Goal: Navigation & Orientation: Understand site structure

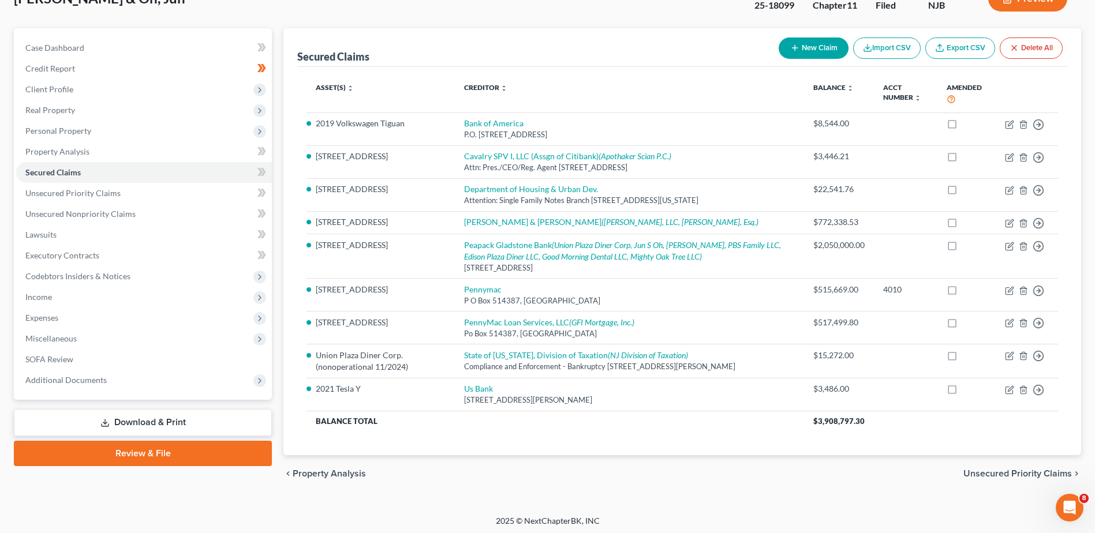
scroll to position [95, 0]
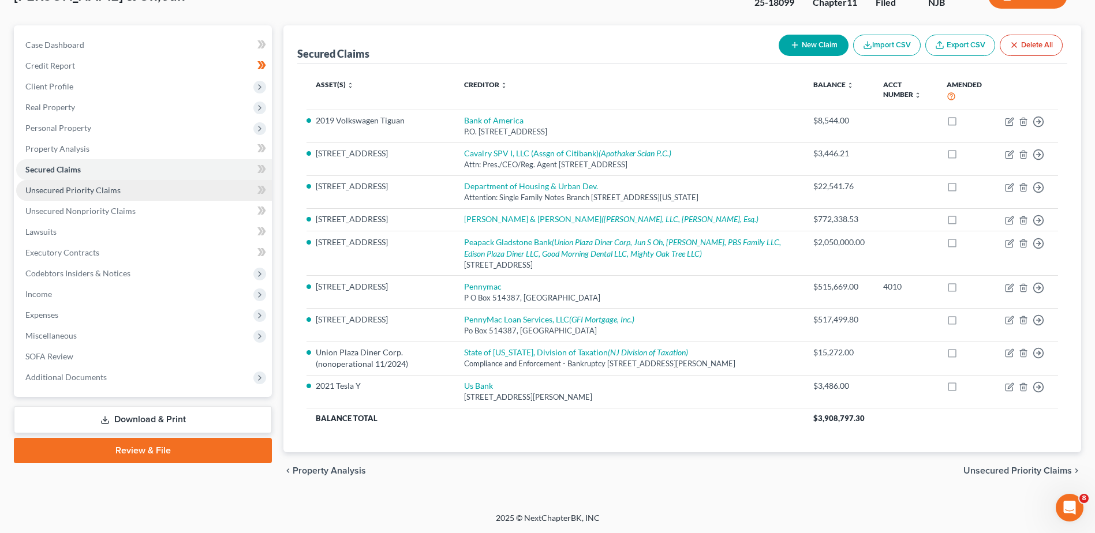
click at [105, 185] on span "Unsecured Priority Claims" at bounding box center [72, 190] width 95 height 10
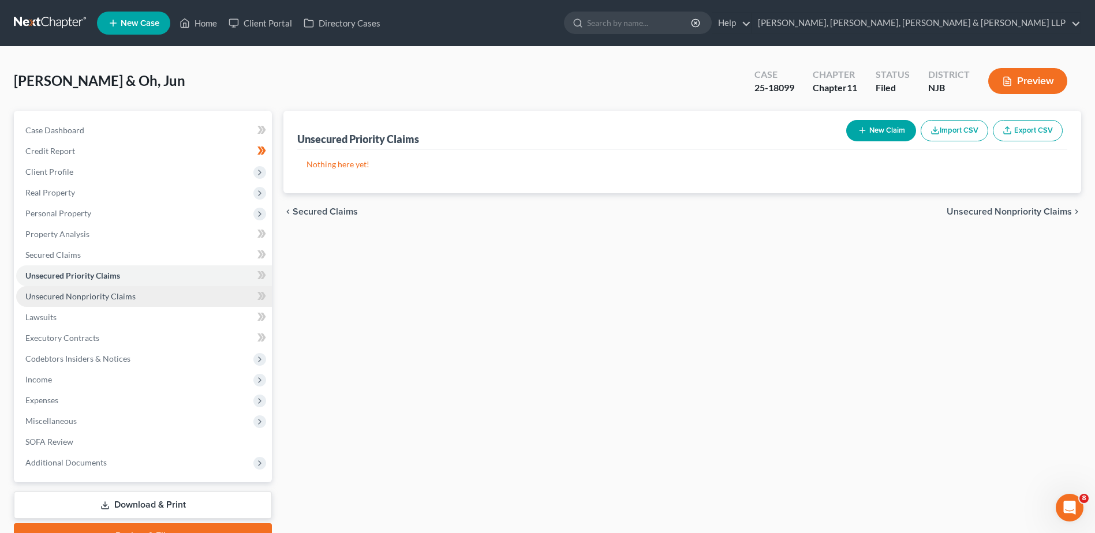
click at [137, 297] on link "Unsecured Nonpriority Claims" at bounding box center [144, 296] width 256 height 21
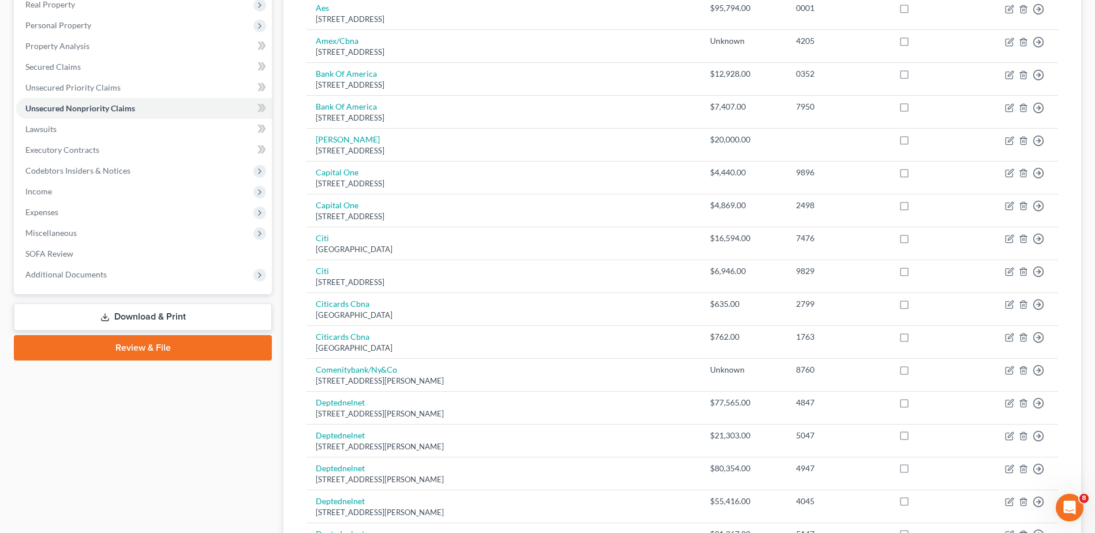
scroll to position [168, 0]
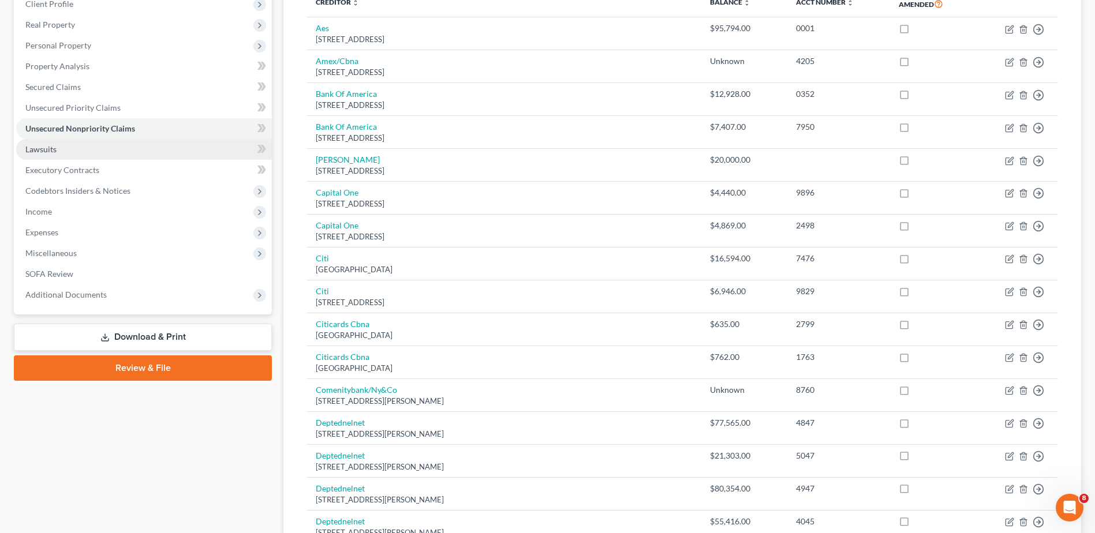
click at [97, 153] on link "Lawsuits" at bounding box center [144, 149] width 256 height 21
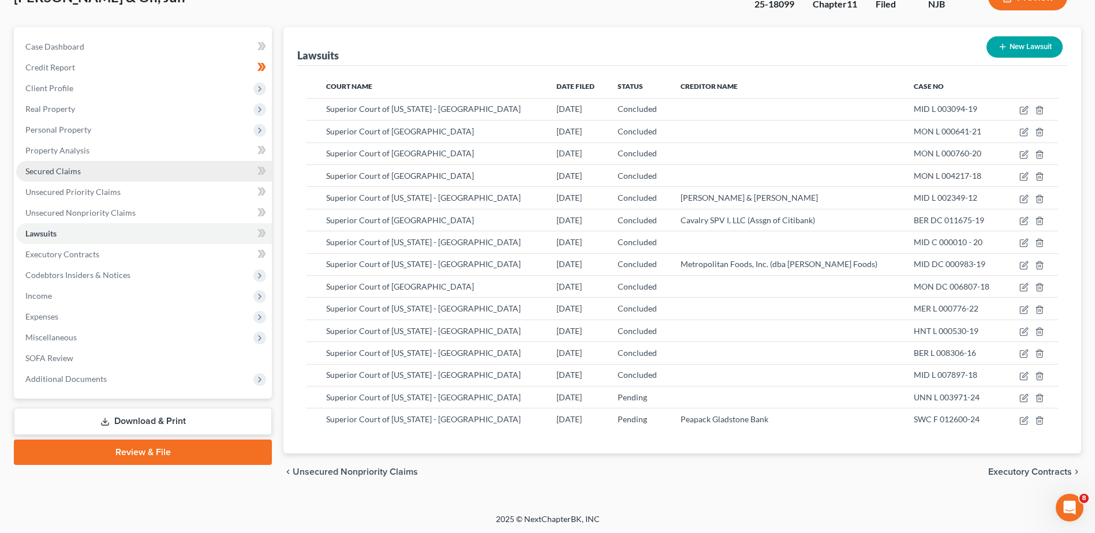
scroll to position [85, 0]
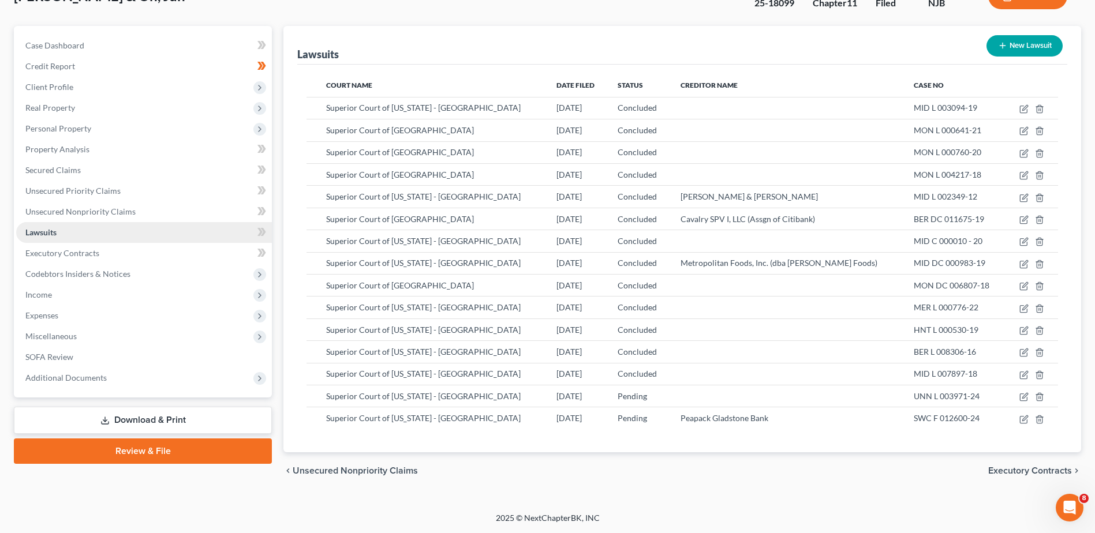
click at [75, 240] on link "Lawsuits" at bounding box center [144, 232] width 256 height 21
click at [76, 256] on span "Executory Contracts" at bounding box center [62, 253] width 74 height 10
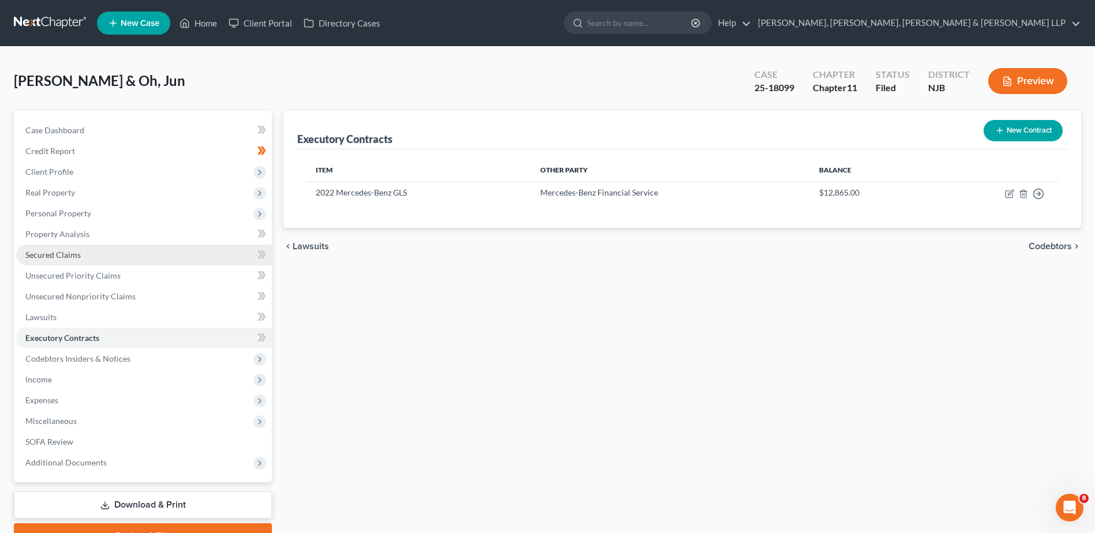
scroll to position [59, 0]
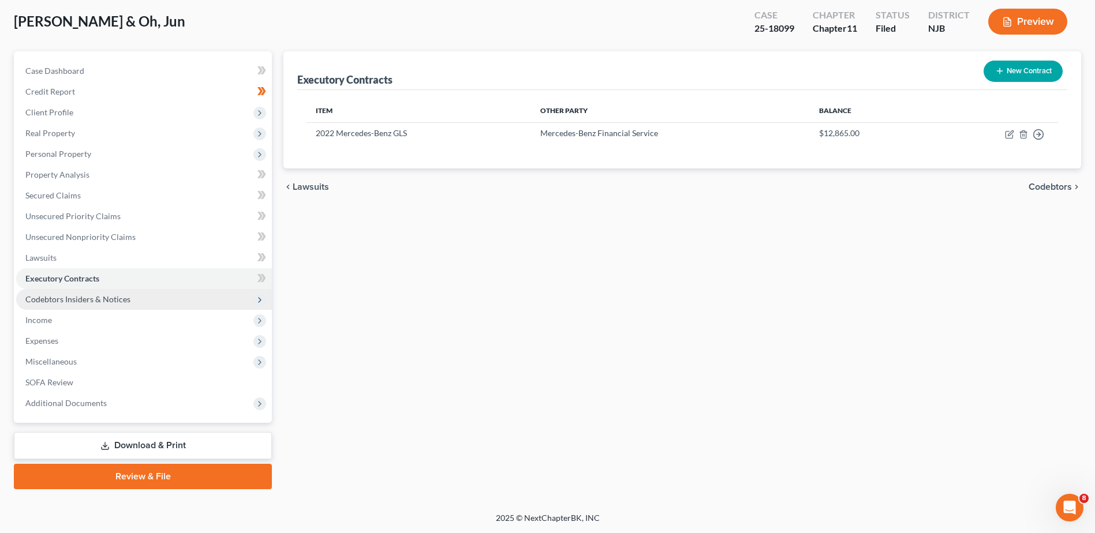
click at [77, 294] on span "Codebtors Insiders & Notices" at bounding box center [77, 299] width 105 height 10
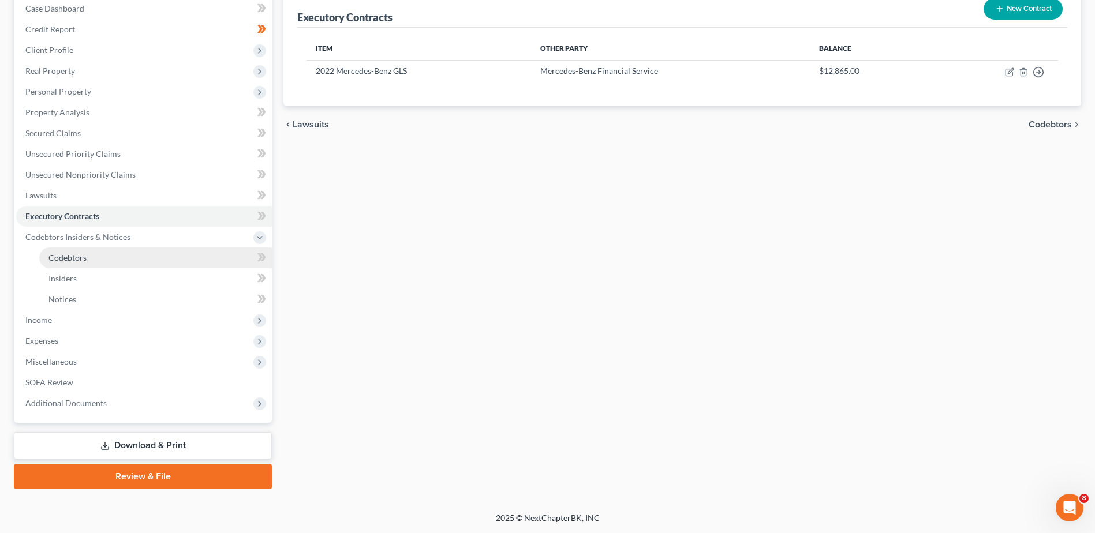
click at [96, 264] on link "Codebtors" at bounding box center [155, 258] width 233 height 21
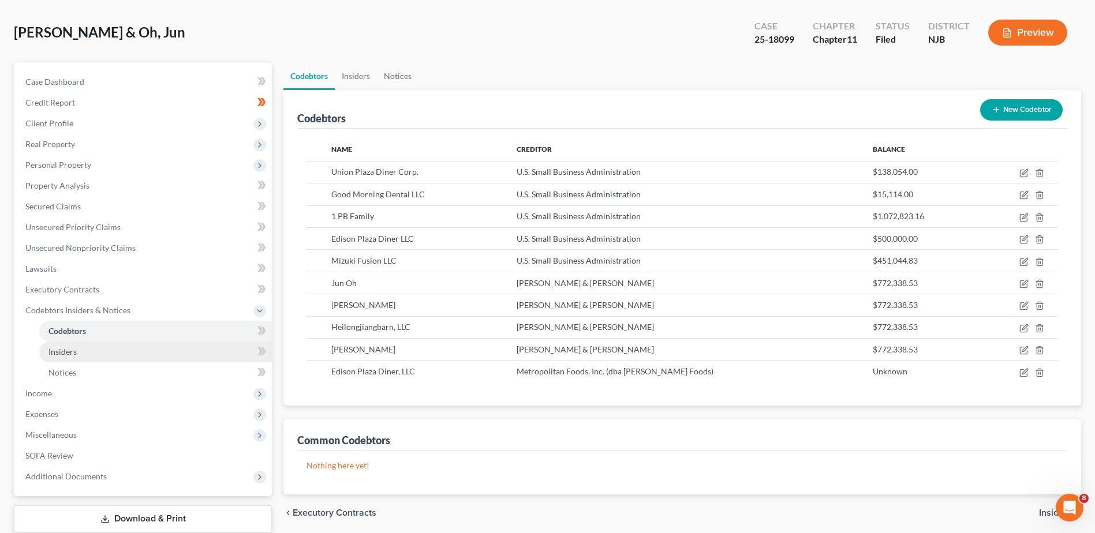
scroll to position [115, 0]
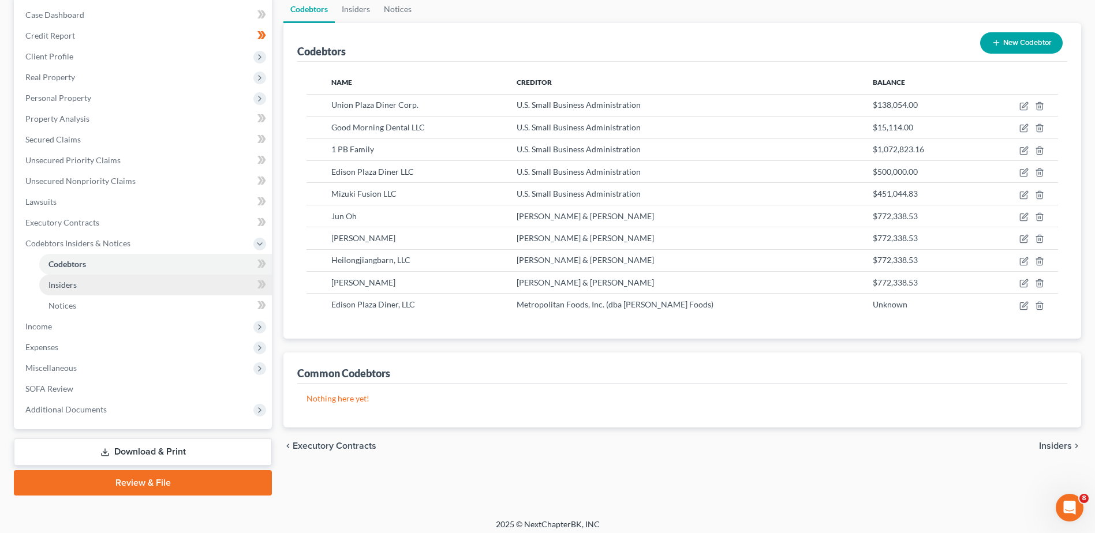
click at [105, 283] on link "Insiders" at bounding box center [155, 285] width 233 height 21
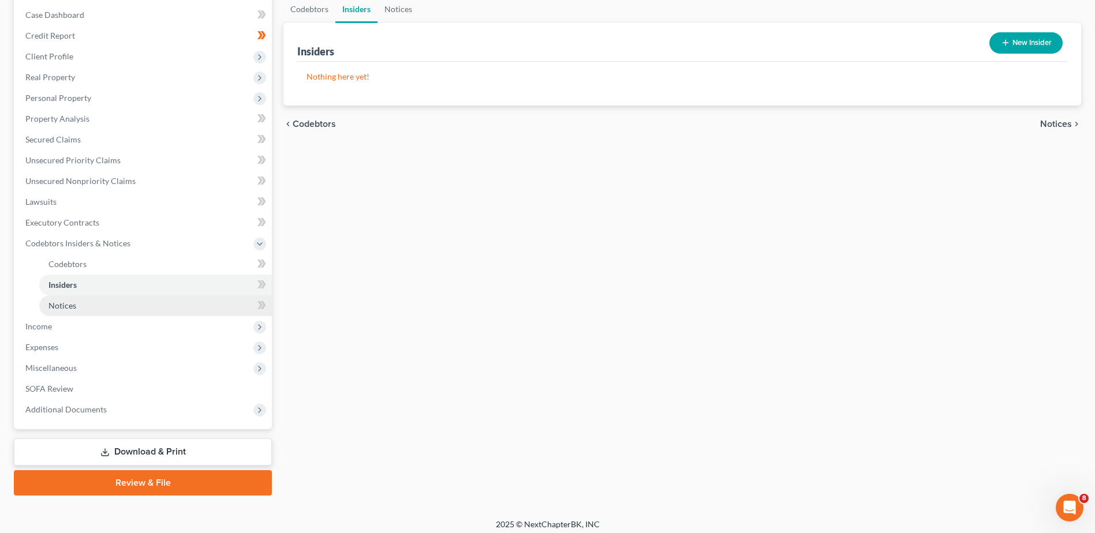
click at [106, 304] on link "Notices" at bounding box center [155, 305] width 233 height 21
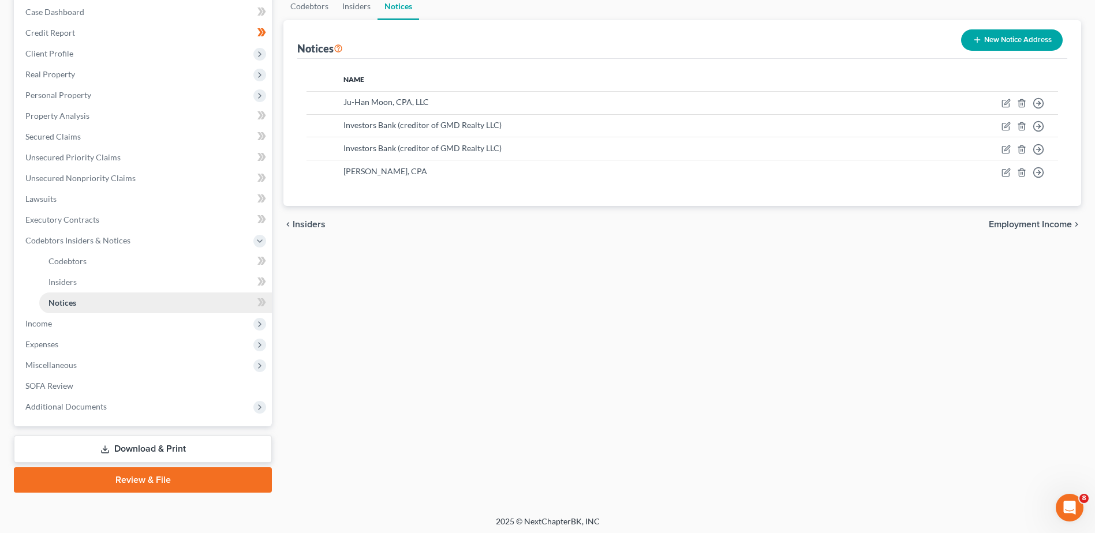
scroll to position [122, 0]
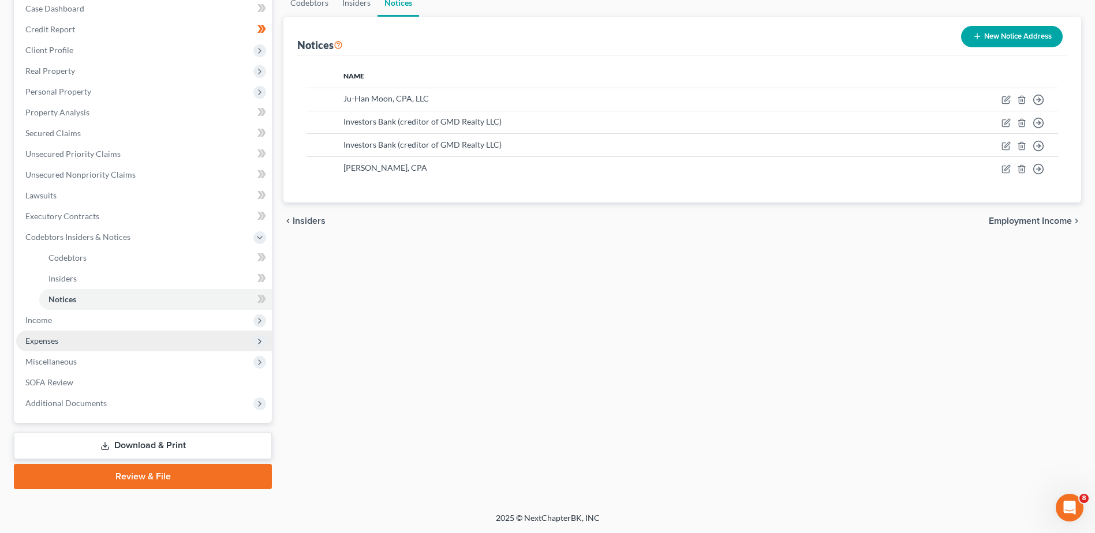
click at [87, 342] on span "Expenses" at bounding box center [144, 341] width 256 height 21
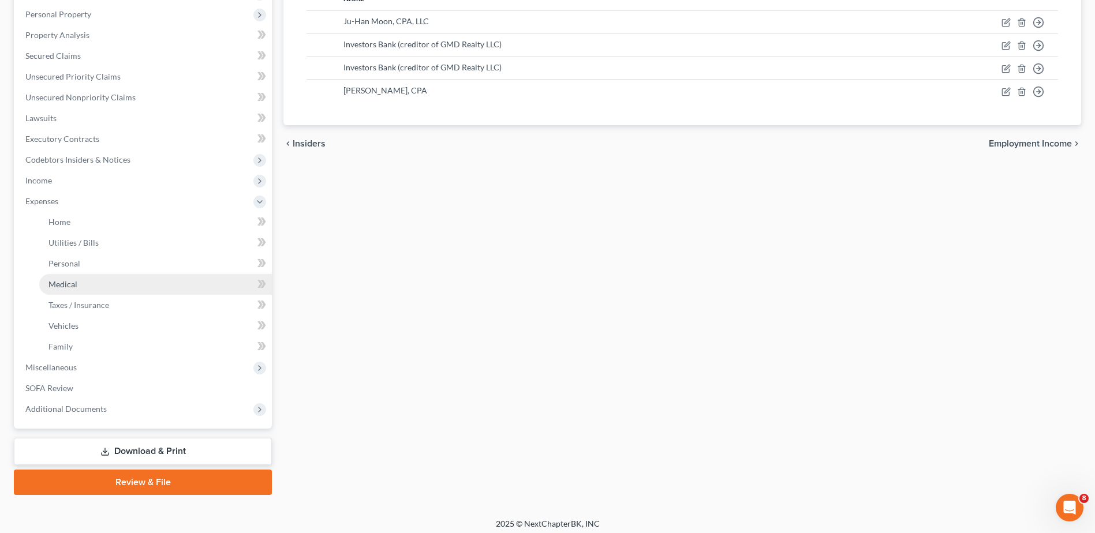
scroll to position [205, 0]
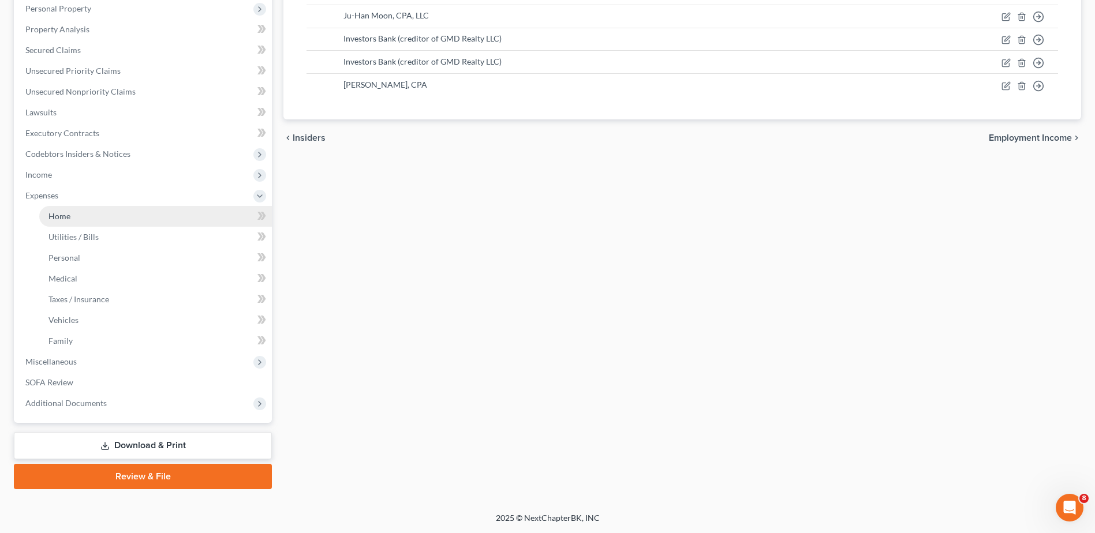
click at [85, 219] on link "Home" at bounding box center [155, 216] width 233 height 21
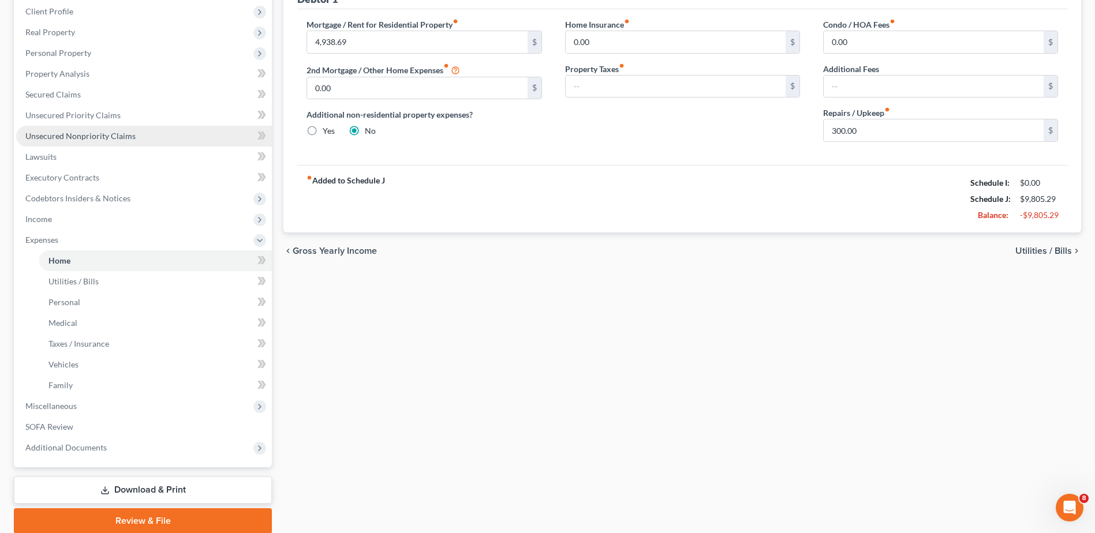
scroll to position [205, 0]
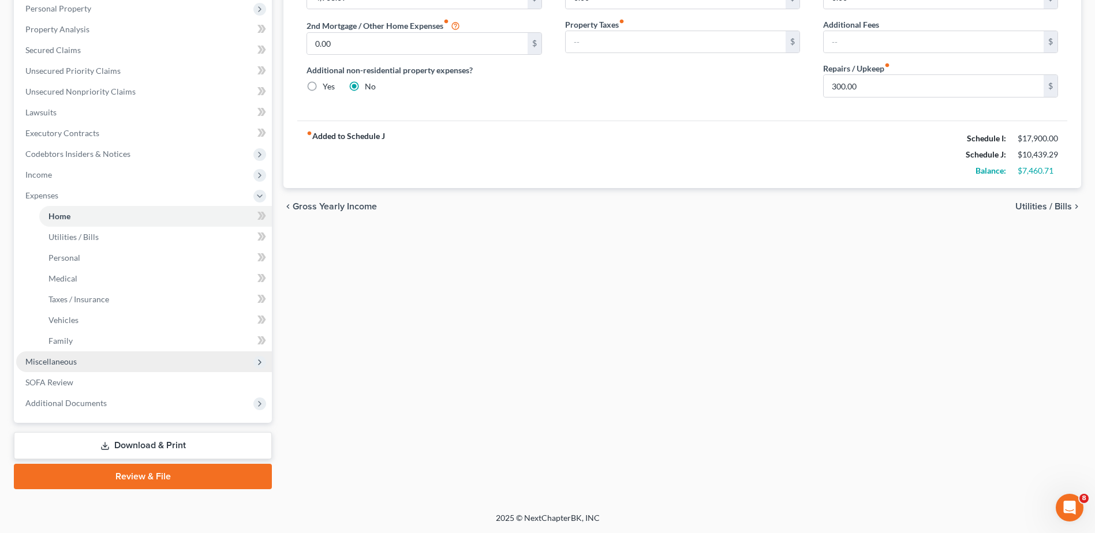
click at [89, 362] on span "Miscellaneous" at bounding box center [144, 361] width 256 height 21
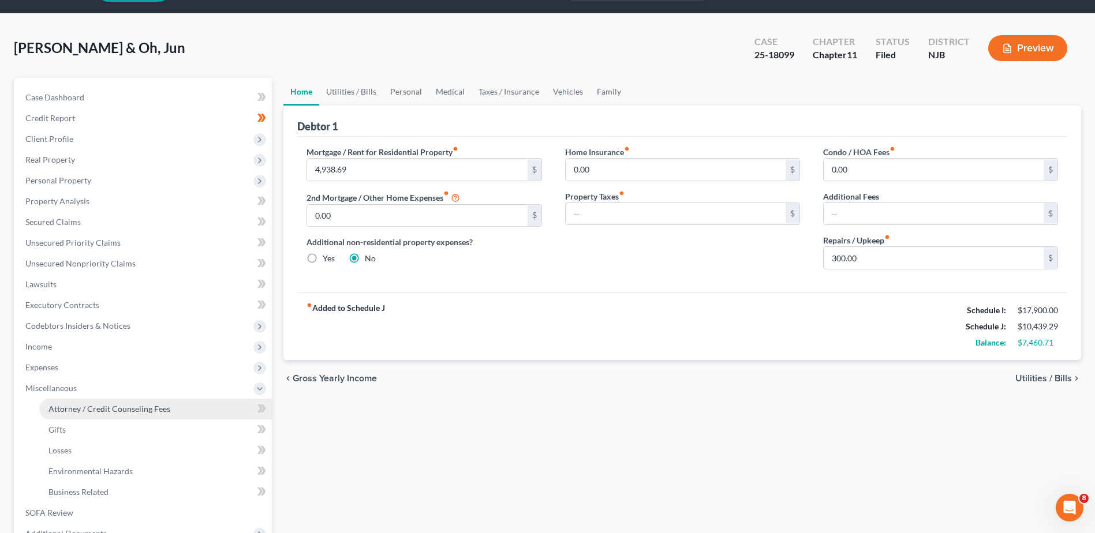
scroll to position [0, 0]
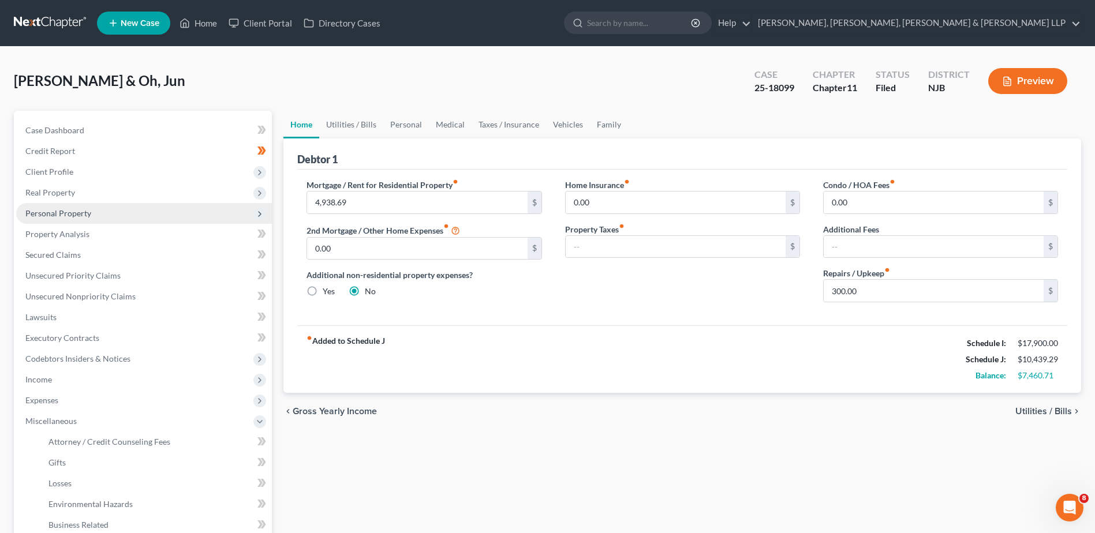
click at [106, 210] on span "Personal Property" at bounding box center [144, 213] width 256 height 21
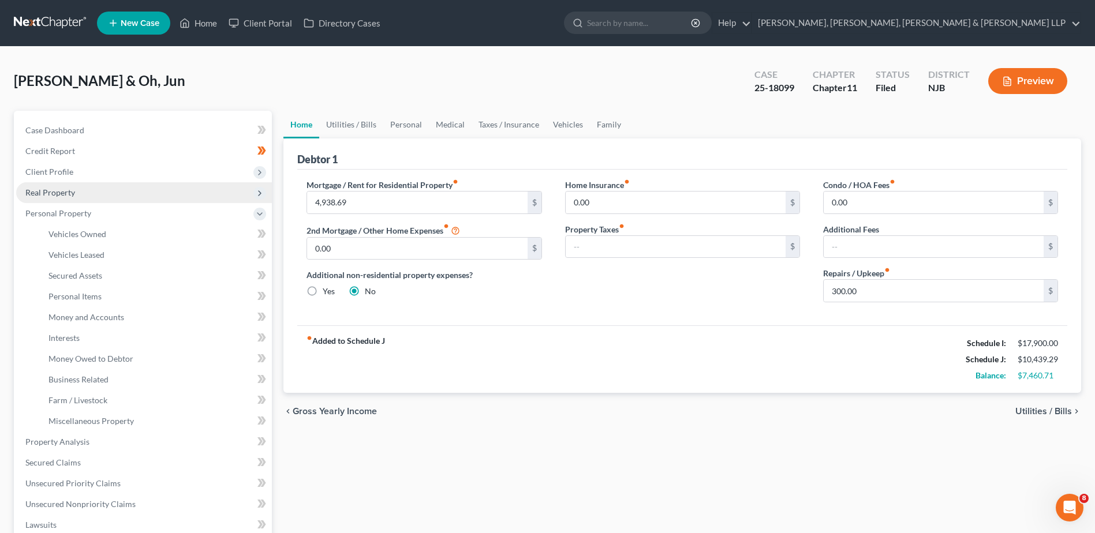
click at [81, 189] on span "Real Property" at bounding box center [144, 192] width 256 height 21
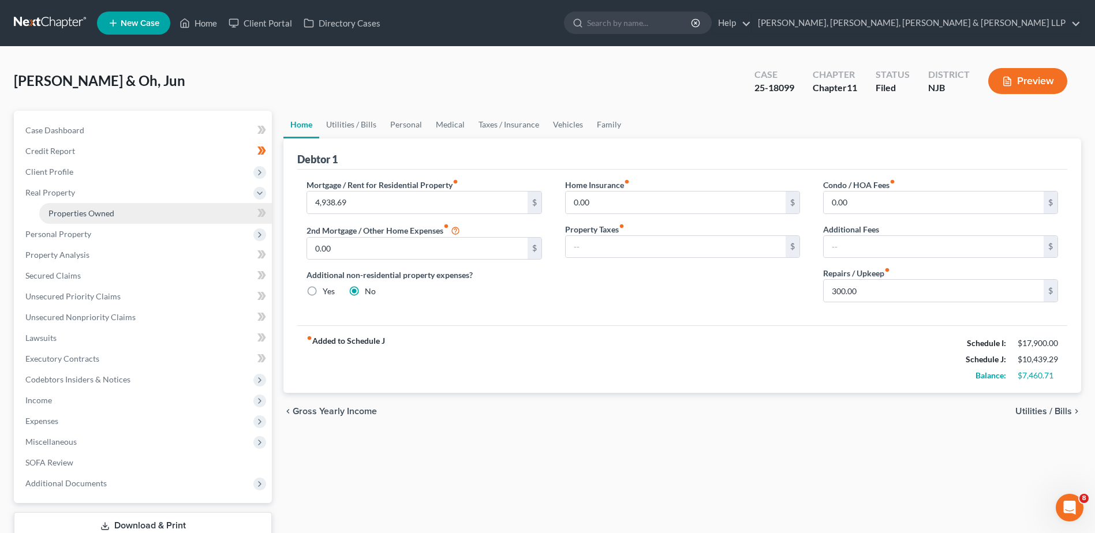
click at [110, 213] on span "Properties Owned" at bounding box center [81, 213] width 66 height 10
